Goal: Transaction & Acquisition: Book appointment/travel/reservation

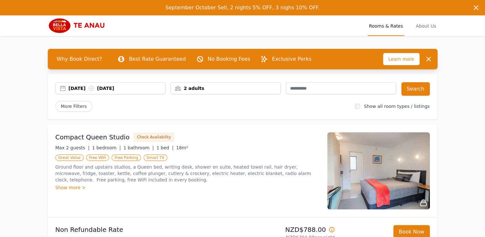
click at [72, 88] on div "[DATE] [DATE]" at bounding box center [117, 88] width 97 height 6
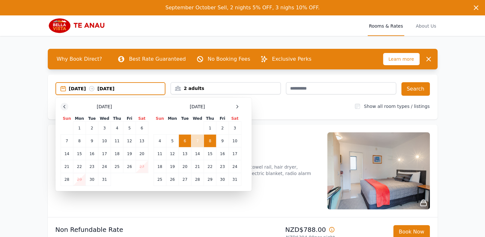
click at [66, 106] on icon at bounding box center [64, 106] width 5 height 5
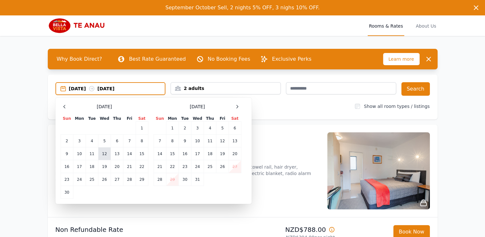
click at [107, 152] on td "12" at bounding box center [104, 153] width 13 height 13
click at [128, 156] on td "14" at bounding box center [129, 153] width 12 height 13
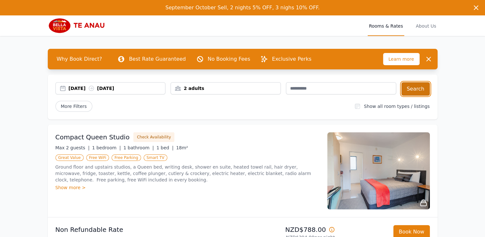
click at [423, 88] on button "Search" at bounding box center [415, 88] width 29 height 13
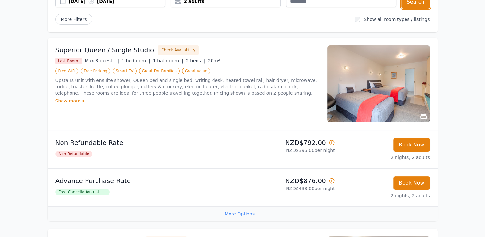
scroll to position [52, 0]
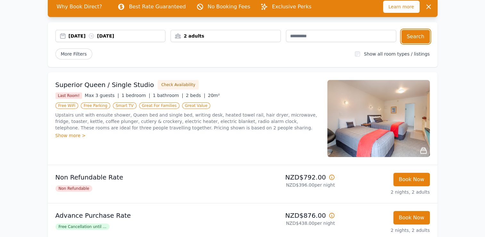
click at [73, 35] on div "[DATE] [DATE]" at bounding box center [117, 36] width 97 height 6
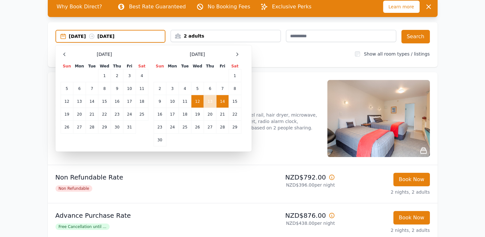
click at [232, 55] on div "[DATE]" at bounding box center [198, 54] width 88 height 8
click at [236, 55] on icon at bounding box center [237, 54] width 5 height 5
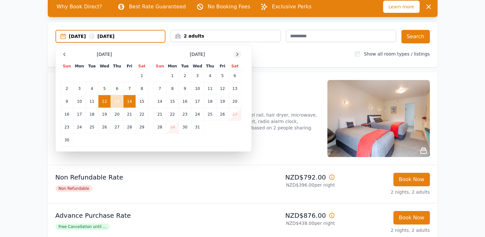
click at [236, 55] on icon at bounding box center [237, 54] width 5 height 5
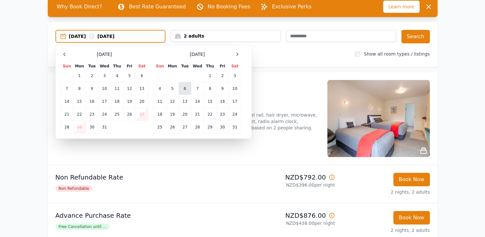
click at [186, 88] on td "6" at bounding box center [185, 88] width 13 height 13
click at [208, 89] on td "8" at bounding box center [210, 88] width 13 height 13
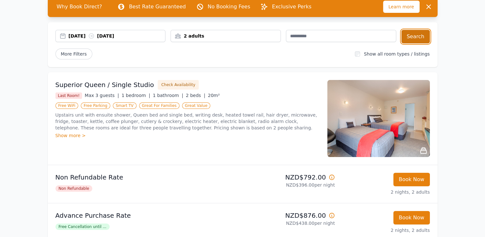
click at [412, 36] on button "Search" at bounding box center [415, 36] width 29 height 13
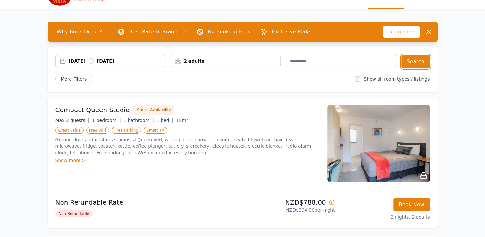
scroll to position [64, 0]
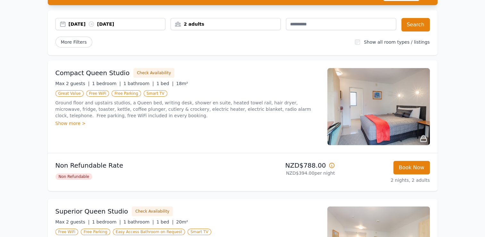
click at [332, 165] on icon at bounding box center [332, 165] width 6 height 6
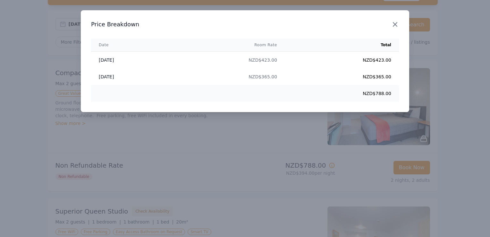
click at [392, 24] on icon "button" at bounding box center [395, 25] width 8 height 8
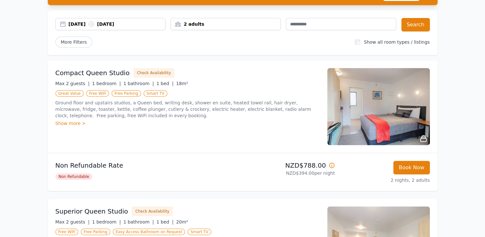
click at [331, 166] on icon at bounding box center [332, 165] width 6 height 6
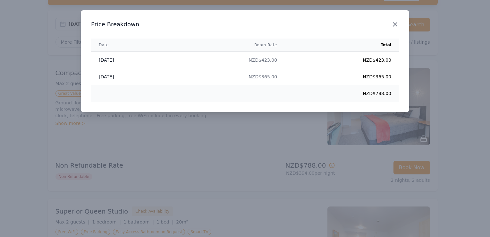
click at [393, 23] on icon "button" at bounding box center [395, 25] width 8 height 8
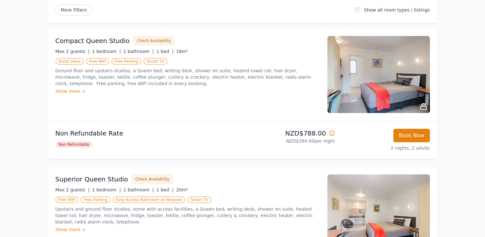
scroll to position [0, 0]
